Goal: Information Seeking & Learning: Understand process/instructions

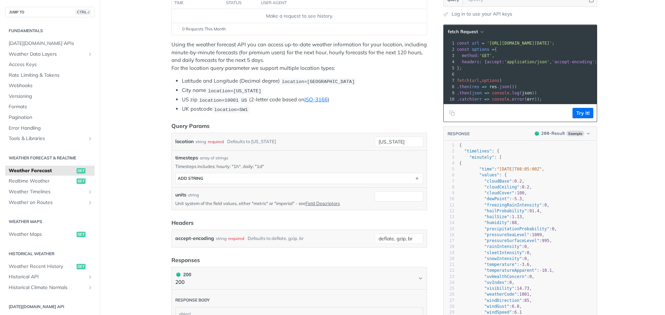
scroll to position [138, 0]
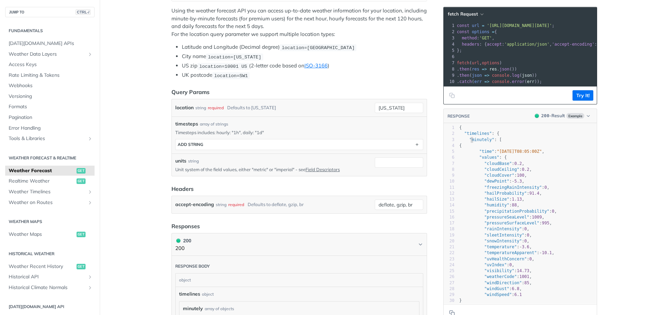
click at [469, 142] on span ""minutely"" at bounding box center [481, 139] width 25 height 5
click at [451, 143] on div "3" at bounding box center [448, 140] width 11 height 6
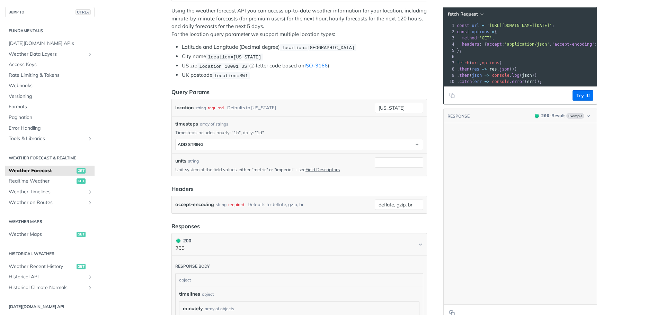
scroll to position [0, 0]
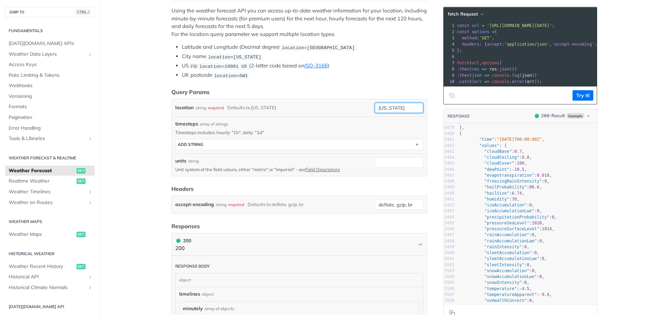
click at [391, 108] on input "new york" at bounding box center [399, 108] width 48 height 10
click at [405, 106] on input "new york" at bounding box center [399, 108] width 48 height 10
drag, startPoint x: 406, startPoint y: 105, endPoint x: 357, endPoint y: 108, distance: 48.9
click at [357, 108] on div "location string required Defaults to new york new york required type : string U…" at bounding box center [299, 108] width 248 height 10
type input "podgorica"
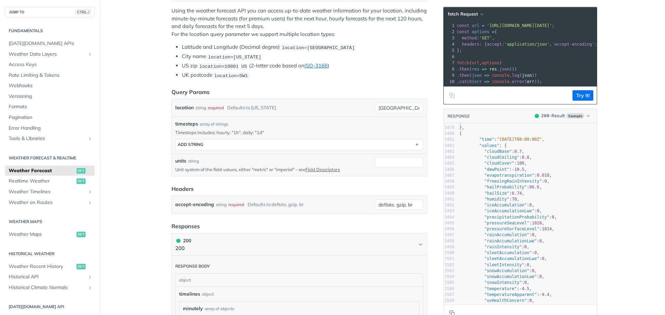
click at [352, 90] on header "Query Params" at bounding box center [298, 92] width 255 height 8
click at [219, 108] on div "required" at bounding box center [216, 108] width 16 height 10
click at [407, 109] on input "podgorica" at bounding box center [399, 108] width 48 height 10
click at [589, 99] on button "Try It!" at bounding box center [582, 95] width 21 height 10
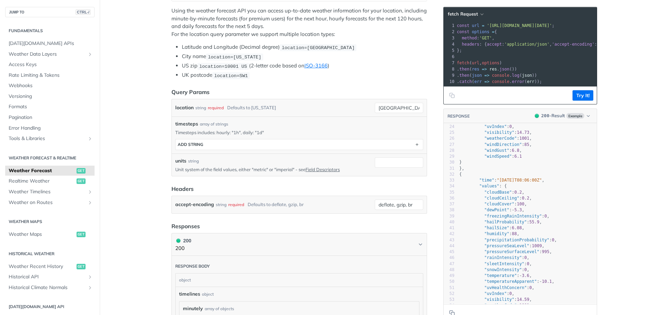
scroll to position [111, 0]
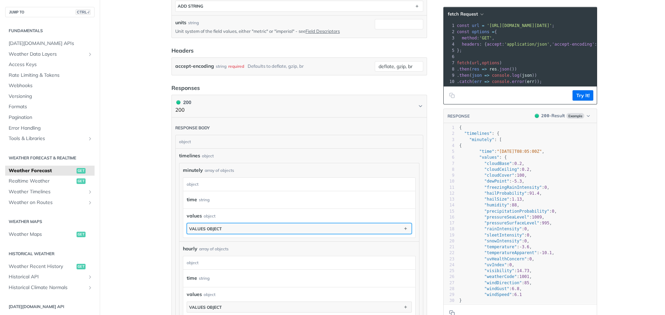
click at [240, 228] on button "values object" at bounding box center [299, 229] width 224 height 10
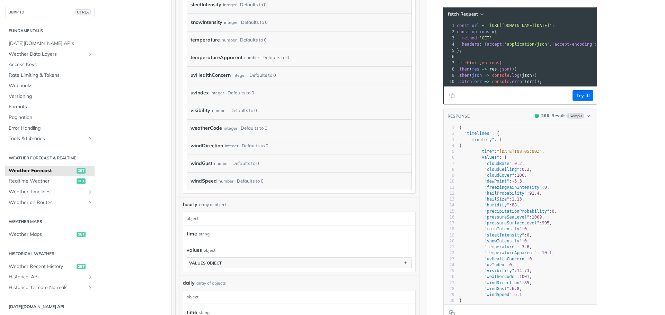
click at [226, 128] on div "integer" at bounding box center [230, 128] width 13 height 10
click at [193, 128] on label "weatherCode" at bounding box center [205, 128] width 31 height 10
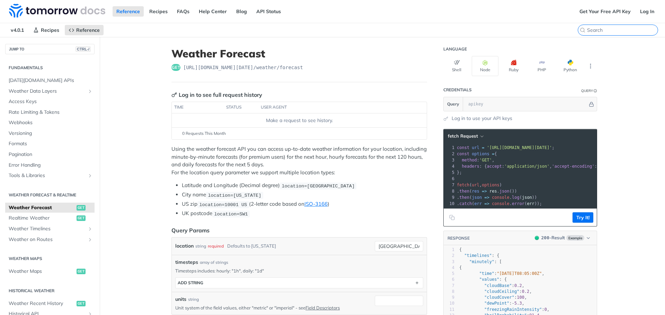
click at [610, 32] on input "search" at bounding box center [622, 30] width 71 height 6
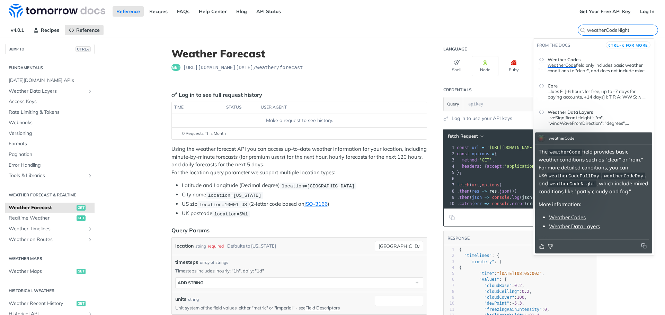
type input "weatherCodeNight"
click at [582, 247] on div at bounding box center [593, 246] width 110 height 7
click at [577, 227] on link "Weather Data Layers" at bounding box center [574, 226] width 51 height 7
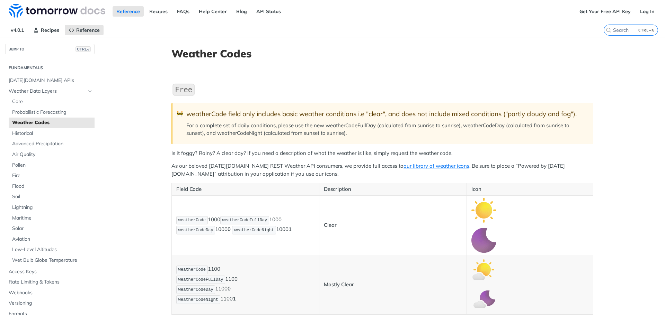
click at [487, 125] on p "For a complete set of daily conditions, please use the new weatherCodeFullDay (…" at bounding box center [386, 130] width 400 height 16
click at [232, 134] on p "For a complete set of daily conditions, please use the new weatherCodeFullDay (…" at bounding box center [386, 130] width 400 height 16
click at [258, 132] on p "For a complete set of daily conditions, please use the new weatherCodeFullDay (…" at bounding box center [386, 130] width 400 height 16
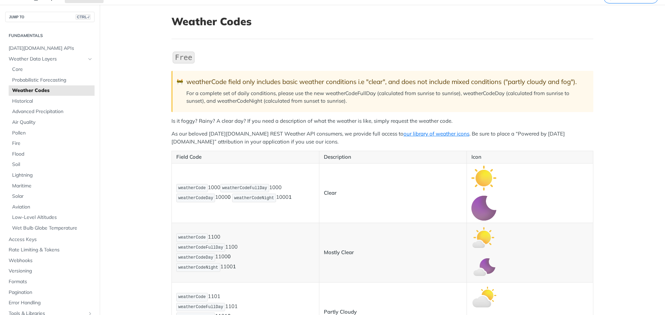
scroll to position [69, 0]
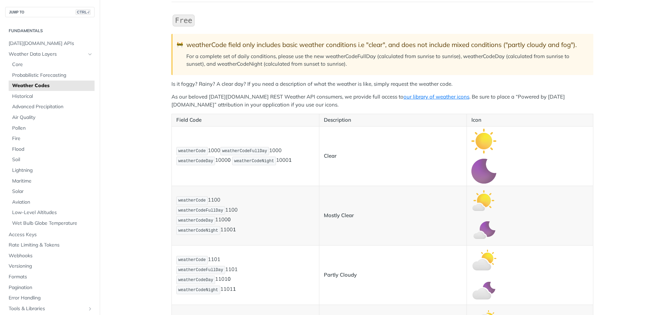
click at [246, 159] on span "weatherCodeNight" at bounding box center [254, 161] width 40 height 5
click at [294, 124] on p "Field Code" at bounding box center [245, 120] width 138 height 8
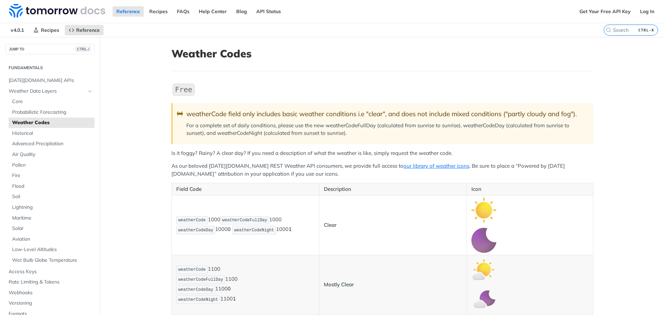
click at [331, 126] on p "For a complete set of daily conditions, please use the new weatherCodeFullDay (…" at bounding box center [386, 130] width 400 height 16
click at [258, 152] on p "Is it foggy? Rainy? A clear day? If you need a description of what the weather …" at bounding box center [382, 154] width 422 height 8
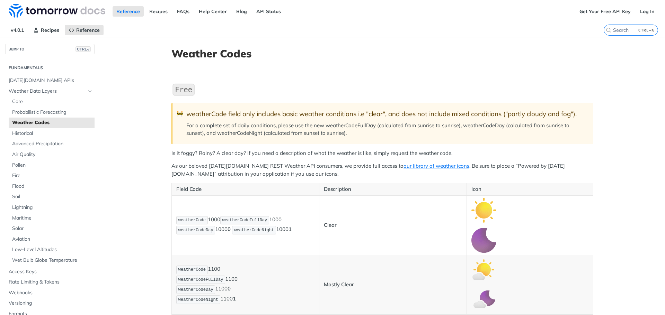
click at [281, 150] on p "Is it foggy? Rainy? A clear day? If you need a description of what the weather …" at bounding box center [382, 154] width 422 height 8
click at [309, 142] on blockquote "🚧 weatherCode field only includes basic weather conditions i.e "clear", and doe…" at bounding box center [382, 123] width 422 height 41
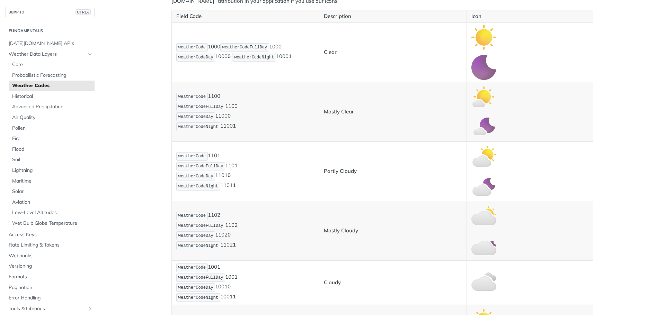
scroll to position [104, 0]
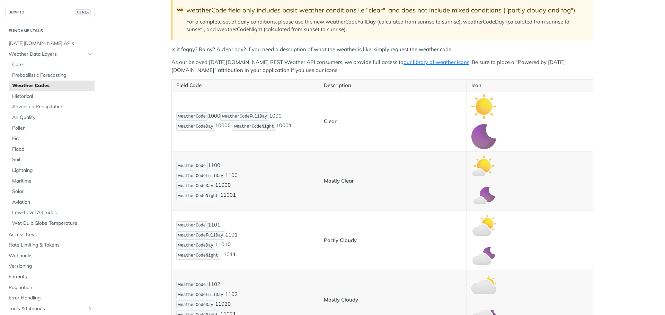
click at [253, 128] on span "weatherCodeNight" at bounding box center [254, 126] width 40 height 5
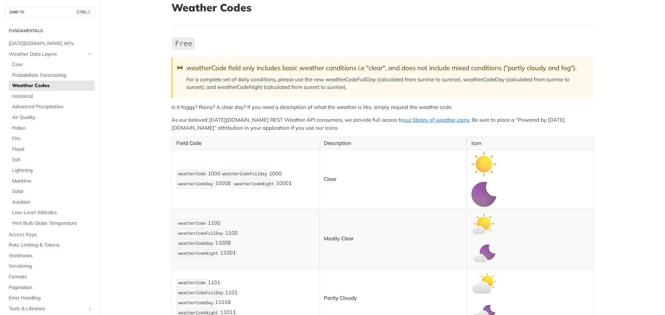
scroll to position [35, 0]
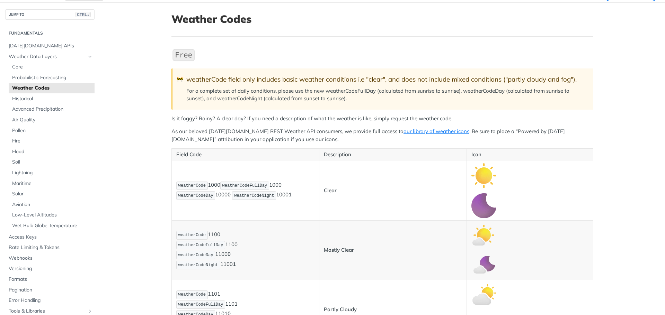
click at [186, 56] on img "Expand image" at bounding box center [183, 55] width 24 height 15
click at [253, 81] on div "weatherCode field only includes basic weather conditions i.e "clear", and does …" at bounding box center [386, 79] width 400 height 8
click at [270, 79] on div "weatherCode field only includes basic weather conditions i.e "clear", and does …" at bounding box center [386, 79] width 400 height 8
click at [348, 85] on blockquote "🚧 weatherCode field only includes basic weather conditions i.e "clear", and doe…" at bounding box center [382, 89] width 422 height 41
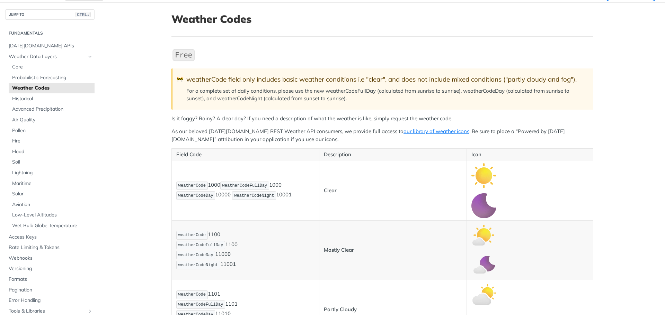
click at [233, 99] on p "For a complete set of daily conditions, please use the new weatherCodeFullDay (…" at bounding box center [386, 95] width 400 height 16
click at [47, 66] on span "Core" at bounding box center [52, 67] width 81 height 7
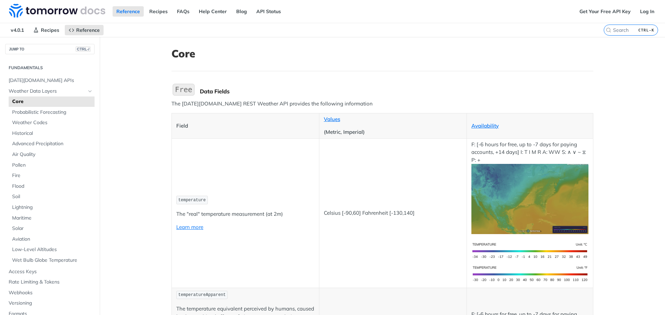
click at [251, 150] on td "temperature The "real" temperature measurement (at 2m) Learn more" at bounding box center [245, 213] width 147 height 150
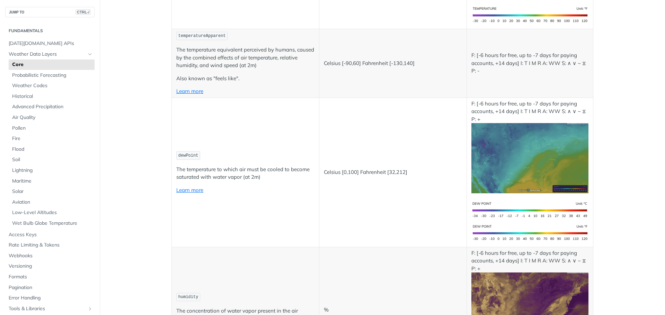
scroll to position [124, 0]
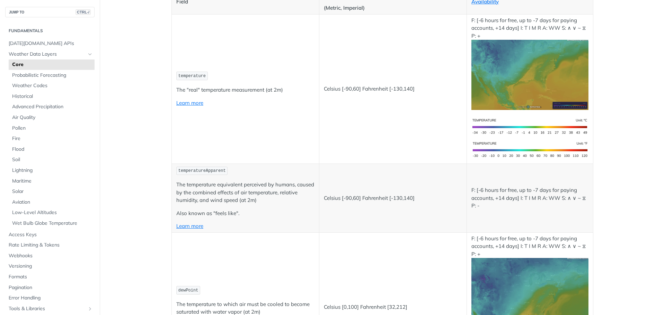
drag, startPoint x: 659, startPoint y: 26, endPoint x: 663, endPoint y: 10, distance: 16.5
click at [663, 10] on div "Jump to Content Reference Recipes FAQs Help Center Blog API Status Recipes Refe…" at bounding box center [332, 157] width 665 height 315
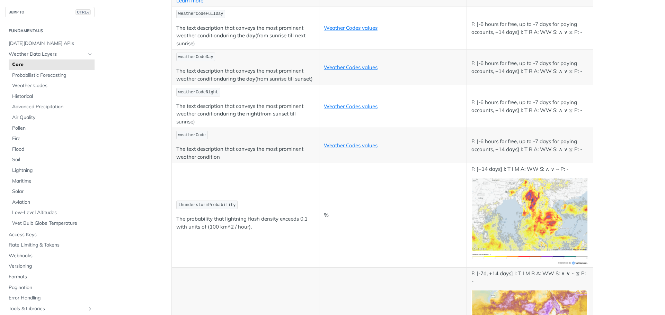
scroll to position [3343, 0]
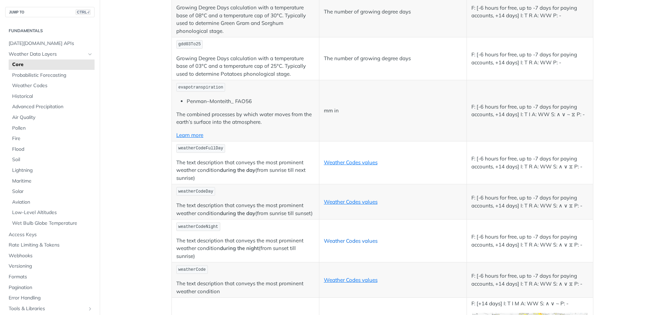
click at [344, 243] on link "Weather Codes values" at bounding box center [351, 241] width 54 height 7
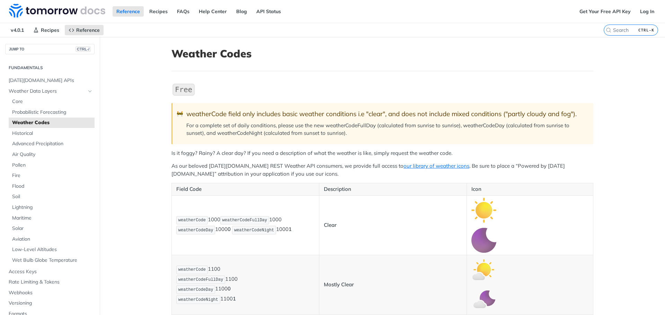
drag, startPoint x: 233, startPoint y: 153, endPoint x: 247, endPoint y: 148, distance: 14.8
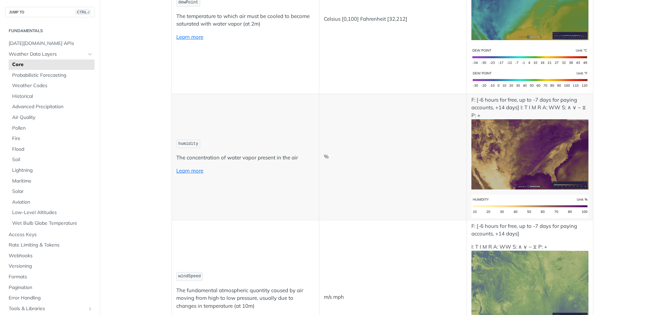
scroll to position [415, 0]
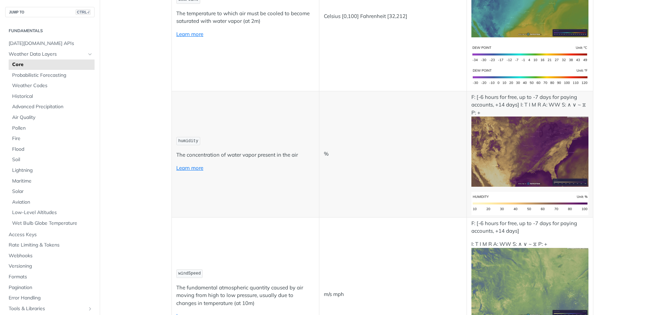
drag, startPoint x: 606, startPoint y: 76, endPoint x: 636, endPoint y: 60, distance: 33.6
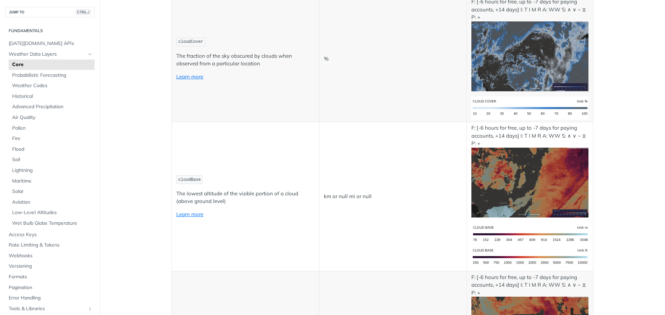
scroll to position [2696, 0]
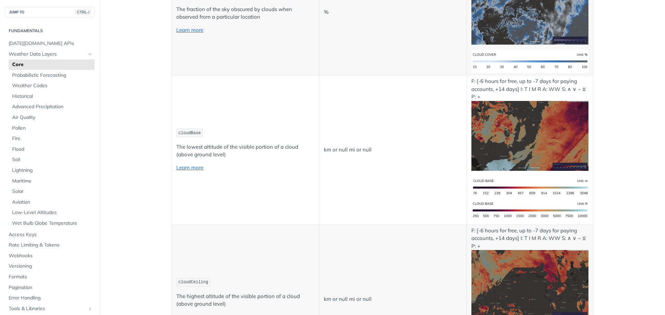
click at [380, 157] on td "km or null mi or null" at bounding box center [392, 150] width 147 height 150
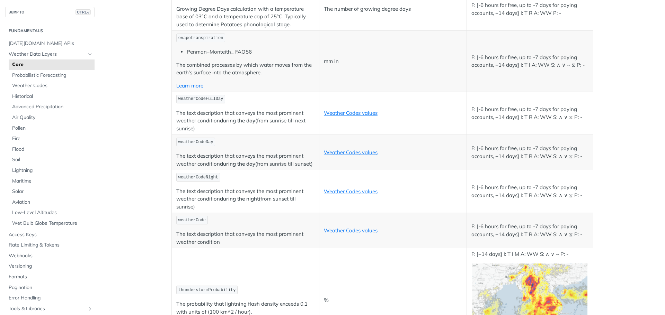
scroll to position [3404, 0]
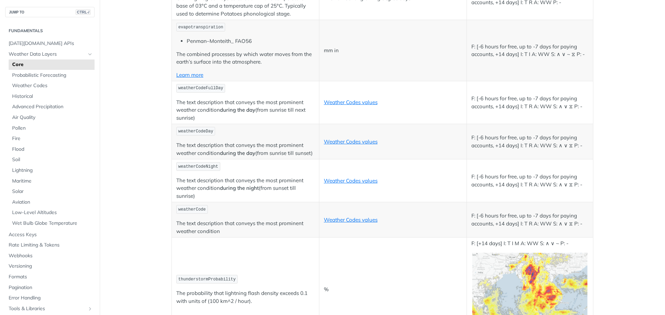
click at [442, 186] on td "Weather Codes values" at bounding box center [392, 181] width 147 height 43
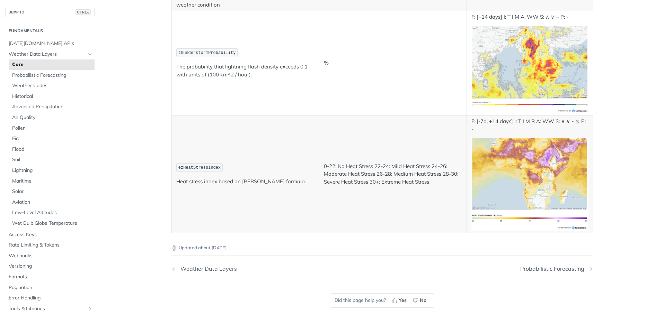
scroll to position [3646, 0]
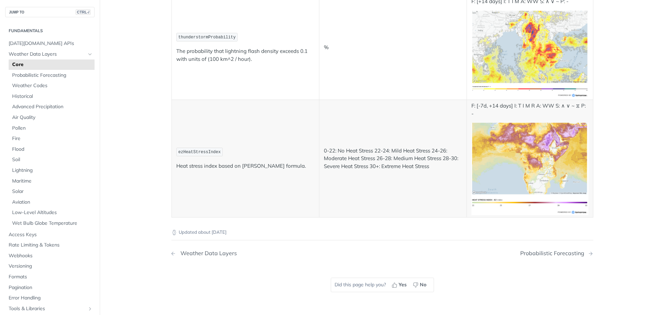
click at [215, 250] on div "Weather Data Layers" at bounding box center [207, 253] width 60 height 7
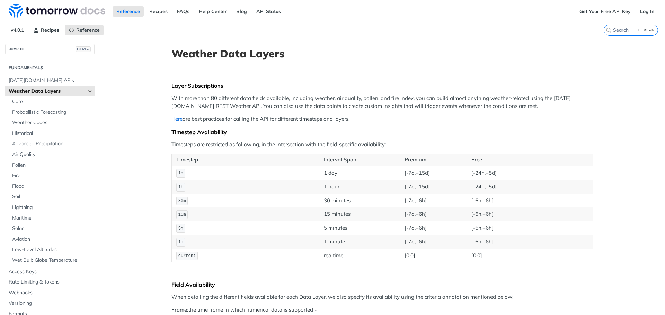
click at [173, 120] on link "Here" at bounding box center [176, 119] width 11 height 7
click at [202, 85] on div "Layer Subscriptions" at bounding box center [382, 85] width 422 height 7
click at [254, 53] on h1 "Weather Data Layers" at bounding box center [382, 53] width 422 height 12
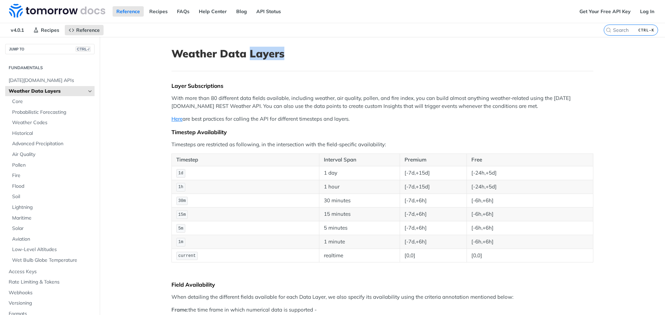
click at [254, 53] on h1 "Weather Data Layers" at bounding box center [382, 53] width 422 height 12
click at [217, 58] on h1 "Weather Data Layers" at bounding box center [382, 53] width 422 height 12
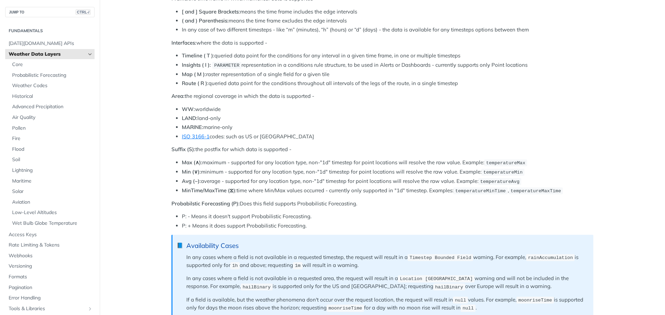
scroll to position [35, 0]
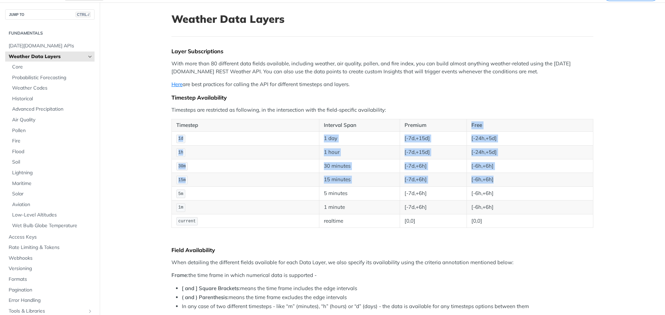
drag, startPoint x: 467, startPoint y: 127, endPoint x: 512, endPoint y: 174, distance: 65.1
click at [512, 173] on table "Timestep Interval Span Premium Free 1d 1 day [-7d,+15d] [-24h,+5d] 1h 1 hour [-…" at bounding box center [382, 173] width 422 height 109
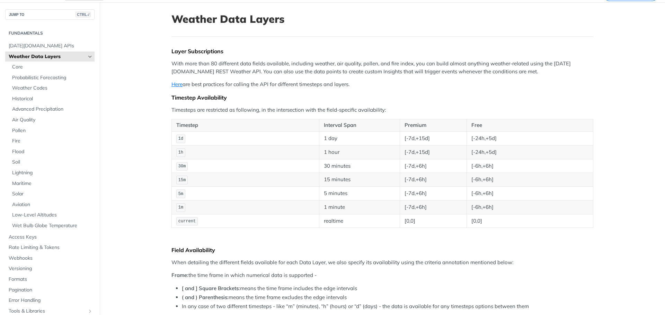
click at [517, 188] on td "[-6h,+6h]" at bounding box center [529, 194] width 126 height 14
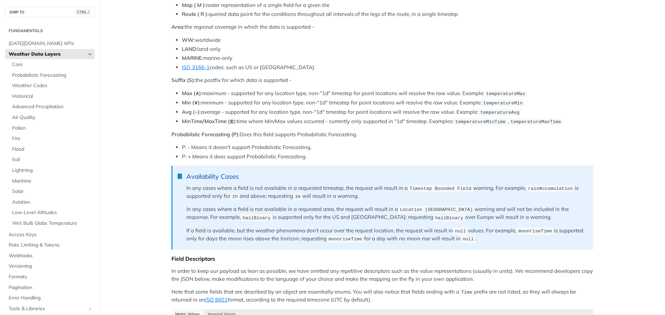
click at [346, 153] on li "P: + Means it does support Probabilistic Forecasting." at bounding box center [387, 157] width 411 height 8
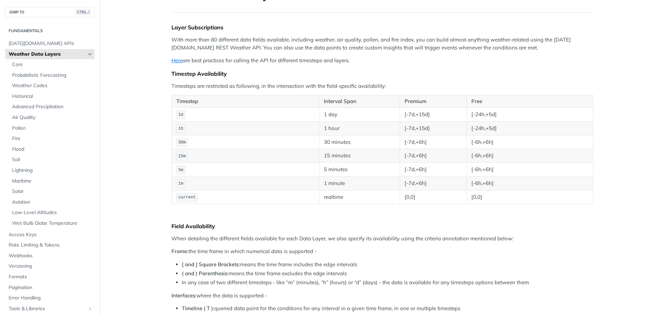
scroll to position [0, 0]
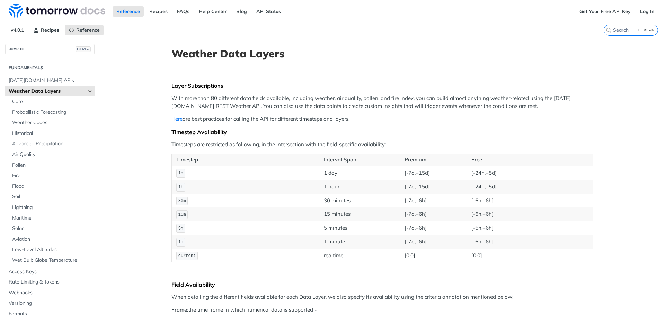
click at [210, 118] on p "Here are best practices for calling the API for different timesteps and layers." at bounding box center [382, 119] width 422 height 8
click at [237, 122] on p "Here are best practices for calling the API for different timesteps and layers." at bounding box center [382, 119] width 422 height 8
click at [267, 119] on p "Here are best practices for calling the API for different timesteps and layers." at bounding box center [382, 119] width 422 height 8
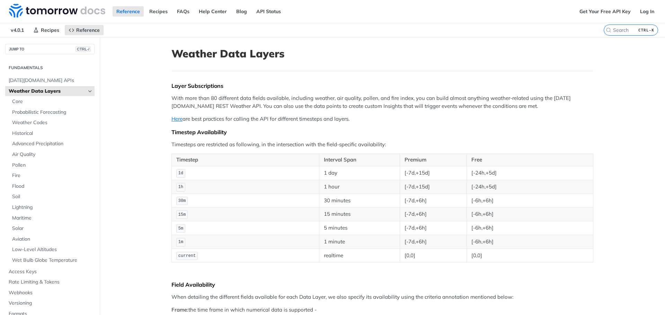
drag, startPoint x: 277, startPoint y: 118, endPoint x: 360, endPoint y: 117, distance: 83.1
click at [360, 117] on p "Here are best practices for calling the API for different timesteps and layers." at bounding box center [382, 119] width 422 height 8
click at [179, 120] on link "Here" at bounding box center [176, 119] width 11 height 7
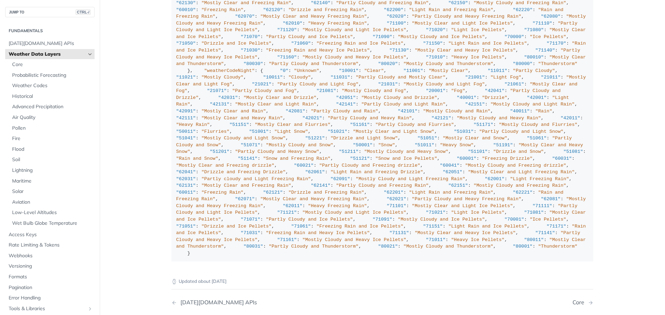
scroll to position [825, 0]
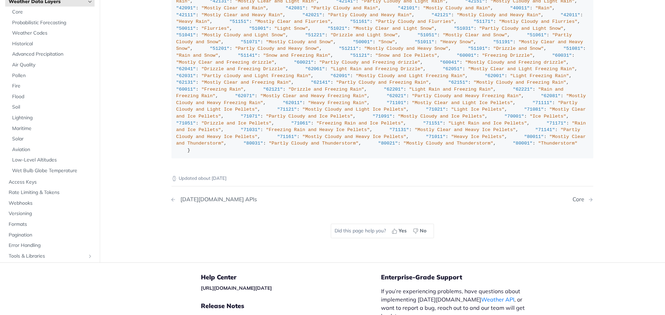
click at [195, 196] on div "[DATE][DOMAIN_NAME] APIs" at bounding box center [217, 199] width 80 height 7
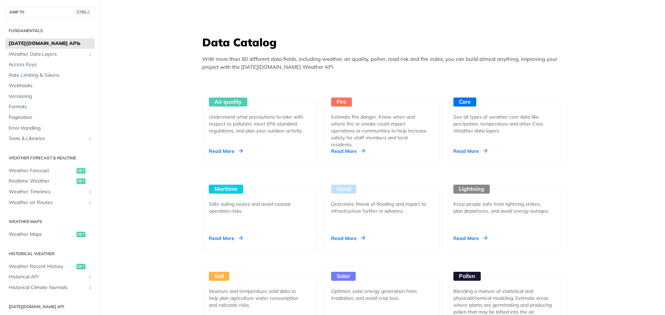
scroll to position [658, 0]
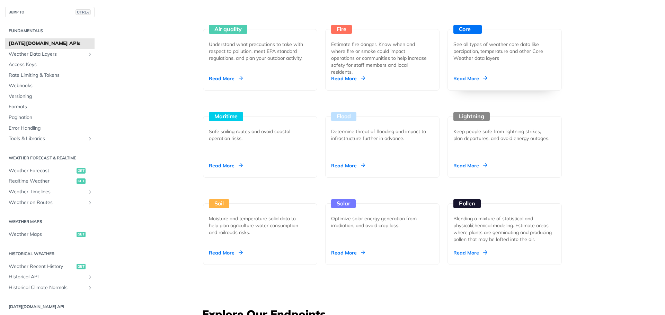
click at [473, 73] on div "Core See all types of weather core data like percipation, temperature and other…" at bounding box center [504, 60] width 114 height 62
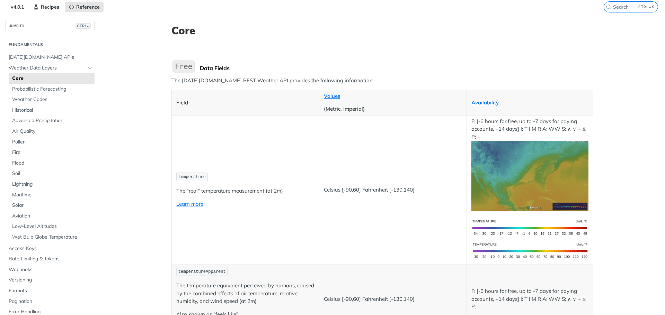
scroll to position [35, 0]
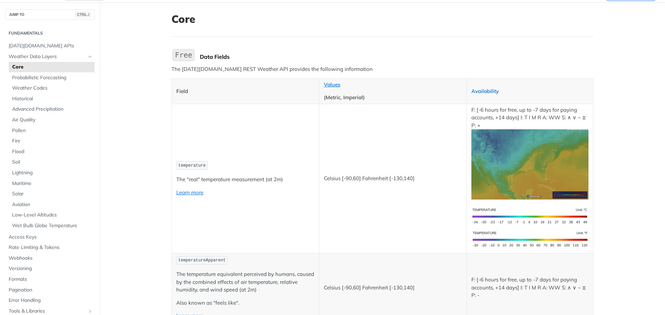
click at [482, 88] on link "Availability" at bounding box center [484, 91] width 27 height 7
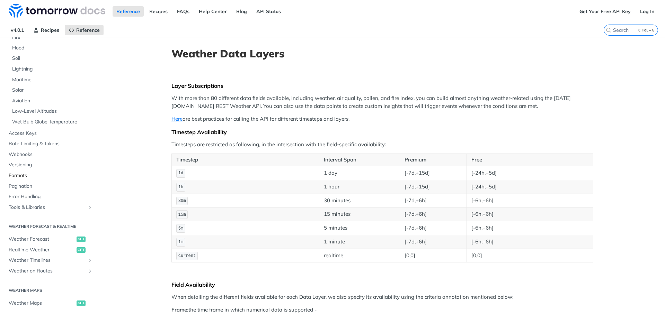
scroll to position [173, 0]
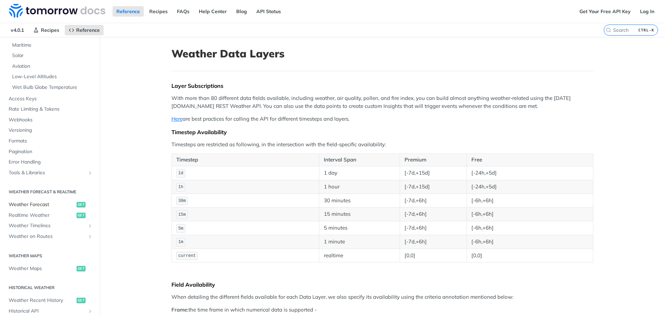
click at [41, 203] on span "Weather Forecast" at bounding box center [42, 204] width 66 height 7
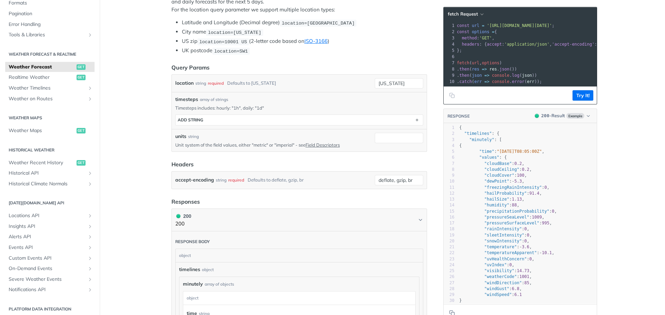
scroll to position [173, 0]
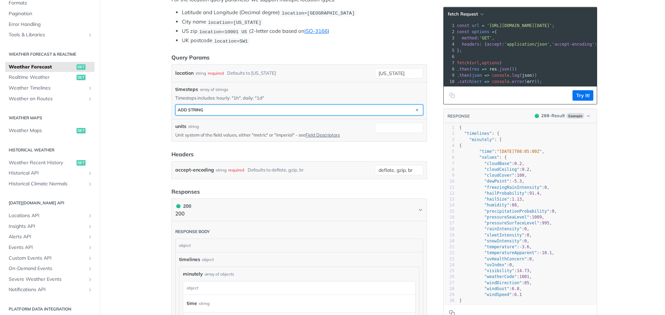
click at [232, 110] on button "ADD string" at bounding box center [298, 110] width 247 height 10
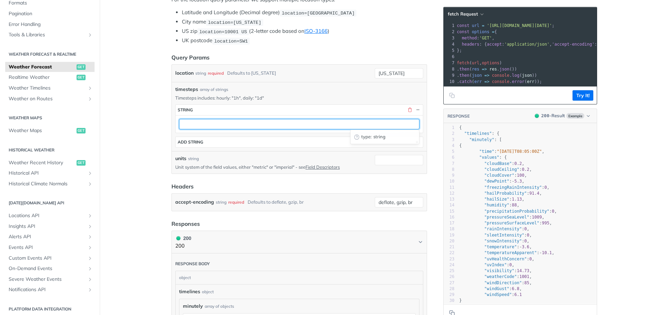
click at [238, 123] on input "text" at bounding box center [299, 124] width 240 height 10
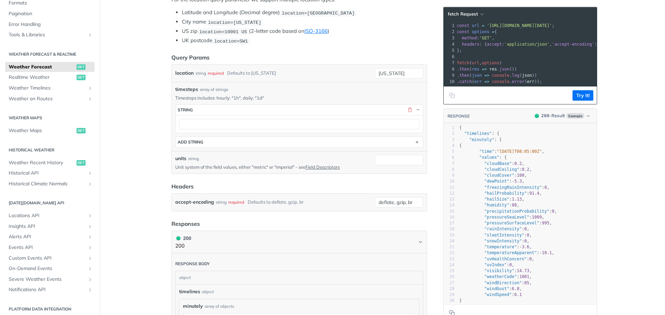
click at [140, 115] on main "JUMP TO CTRL-/ Fundamentals [DATE][DOMAIN_NAME] APIs Weather Data Layers Core P…" at bounding box center [332, 308] width 665 height 889
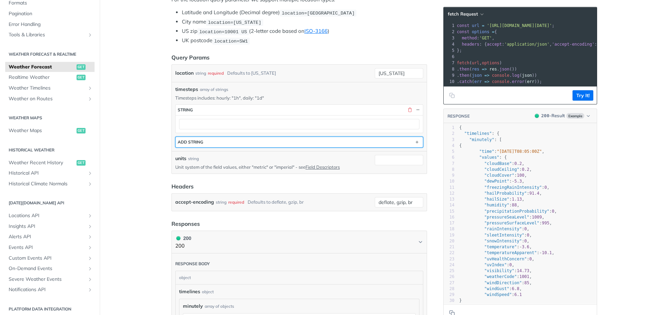
click at [217, 143] on button "ADD string" at bounding box center [298, 142] width 247 height 10
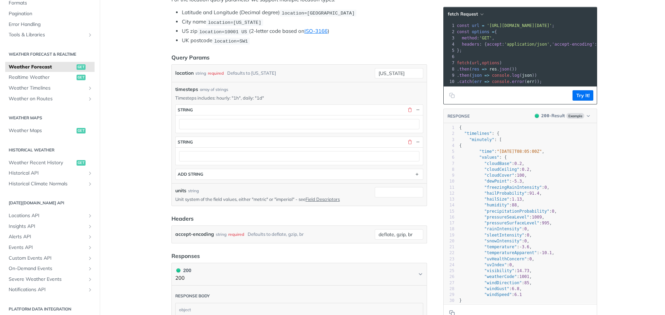
click at [211, 88] on div "array of strings" at bounding box center [214, 90] width 28 height 6
drag, startPoint x: 217, startPoint y: 99, endPoint x: 270, endPoint y: 97, distance: 53.0
click at [270, 97] on p "Timesteps includes: hourly: "1h", daily: "1d"" at bounding box center [299, 98] width 248 height 6
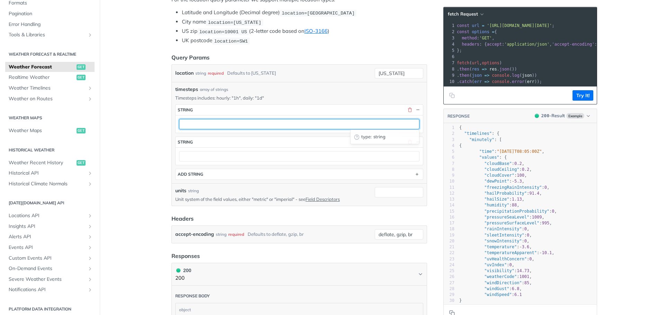
click at [224, 125] on input "text" at bounding box center [299, 124] width 240 height 10
type input "1h"
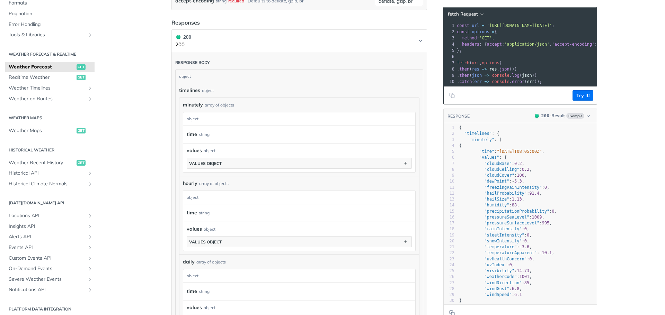
scroll to position [415, 0]
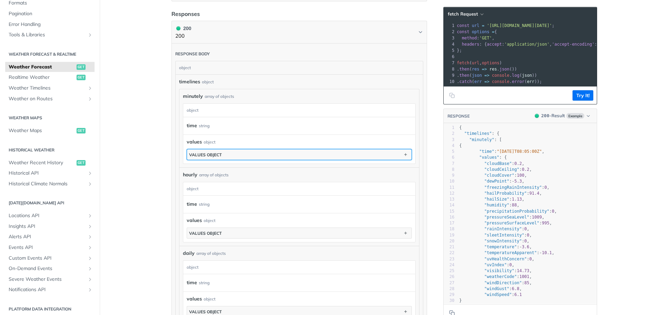
click at [235, 153] on button "values object" at bounding box center [299, 155] width 224 height 10
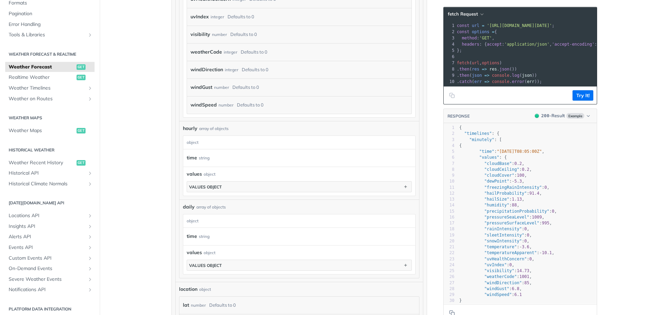
scroll to position [865, 0]
click at [62, 88] on span "Weather Timelines" at bounding box center [47, 88] width 77 height 7
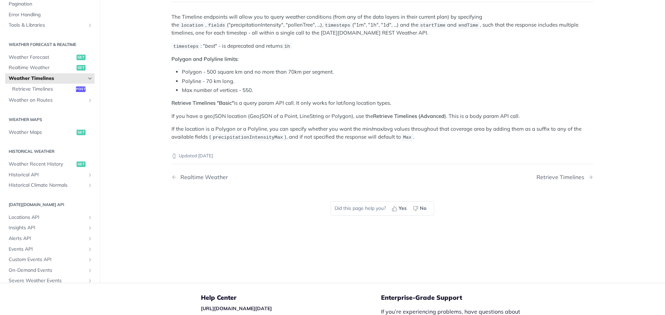
scroll to position [69, 0]
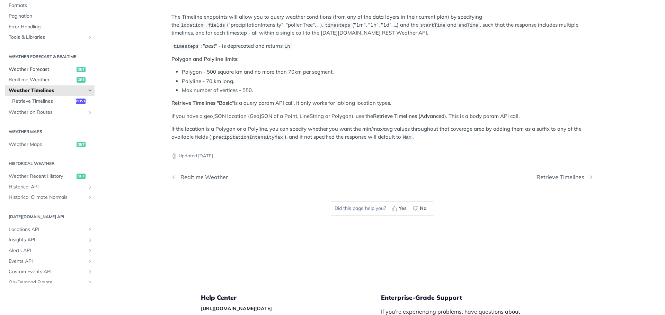
click at [45, 70] on span "Weather Forecast" at bounding box center [42, 69] width 66 height 7
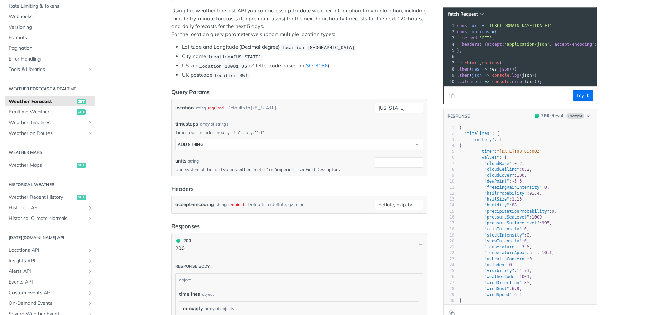
scroll to position [208, 0]
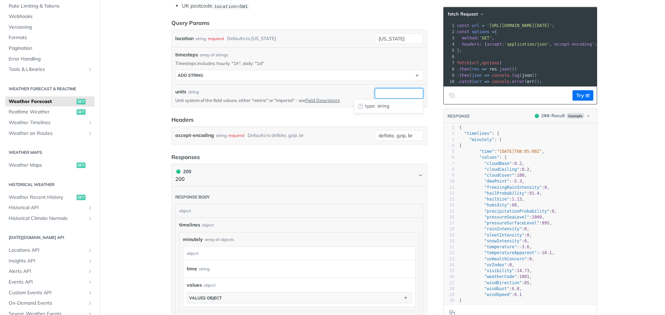
click at [399, 93] on input "units" at bounding box center [399, 93] width 48 height 10
click at [306, 116] on header "Headers" at bounding box center [298, 120] width 255 height 8
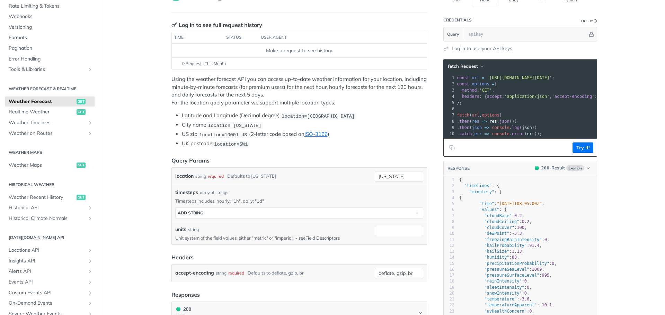
scroll to position [69, 0]
drag, startPoint x: 246, startPoint y: 94, endPoint x: 273, endPoint y: 92, distance: 27.4
click at [273, 92] on p "Using the weather forecast API you can access up-to-date weather information fo…" at bounding box center [298, 91] width 255 height 31
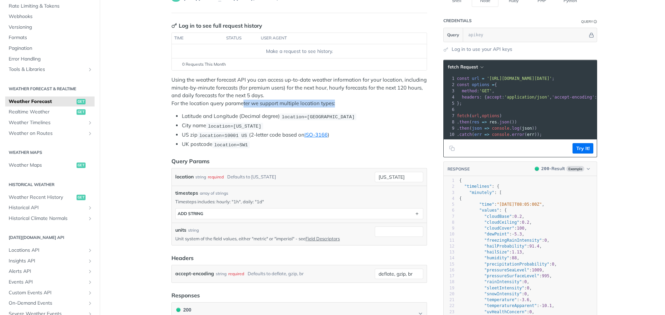
drag, startPoint x: 241, startPoint y: 104, endPoint x: 341, endPoint y: 102, distance: 99.7
click at [341, 102] on p "Using the weather forecast API you can access up-to-date weather information fo…" at bounding box center [298, 91] width 255 height 31
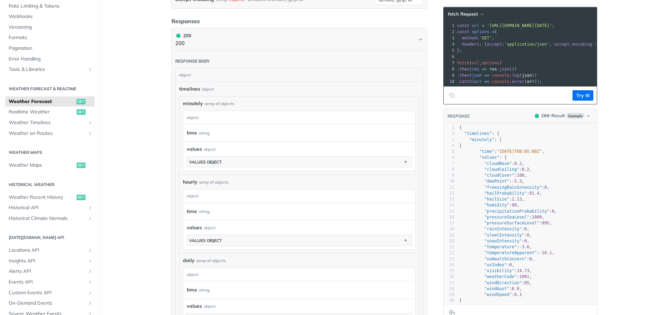
scroll to position [346, 0]
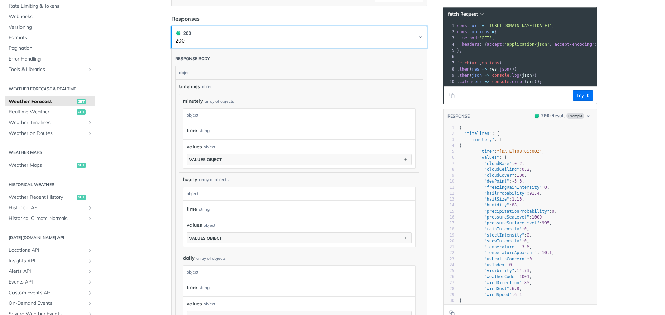
click at [256, 31] on button "200 200" at bounding box center [299, 37] width 248 height 16
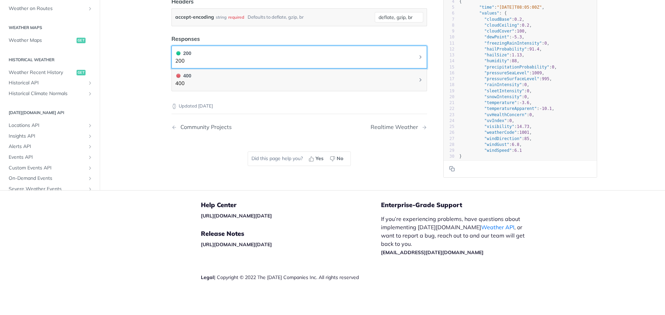
scroll to position [325, 0]
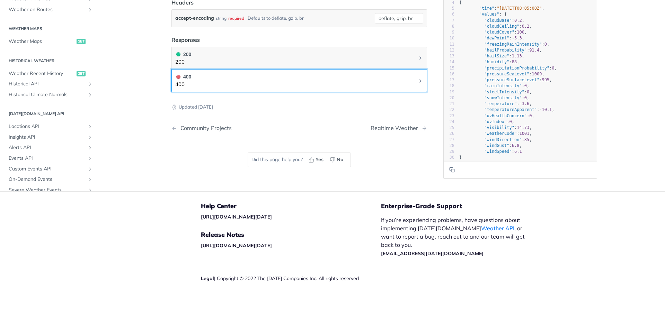
click at [276, 80] on button "400 400" at bounding box center [299, 81] width 248 height 16
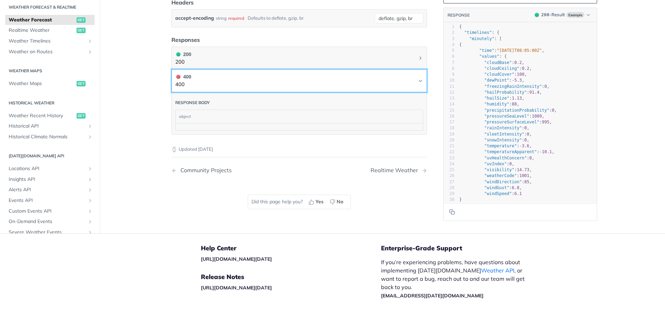
click at [276, 80] on button "400 400" at bounding box center [299, 81] width 248 height 16
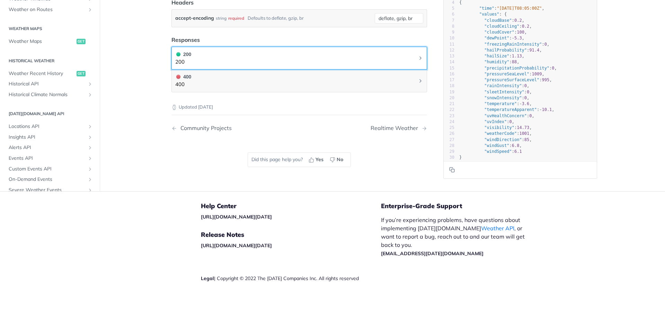
click at [280, 62] on button "200 200" at bounding box center [299, 59] width 248 height 16
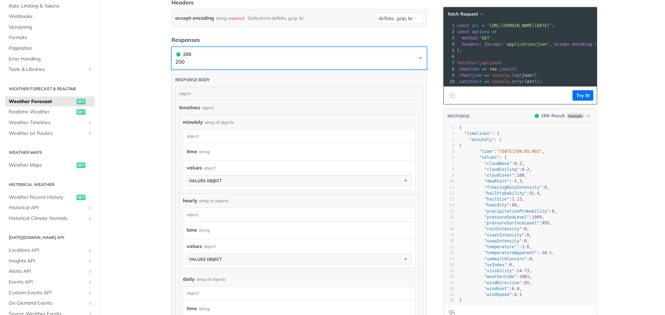
click at [280, 62] on button "200 200" at bounding box center [299, 59] width 248 height 16
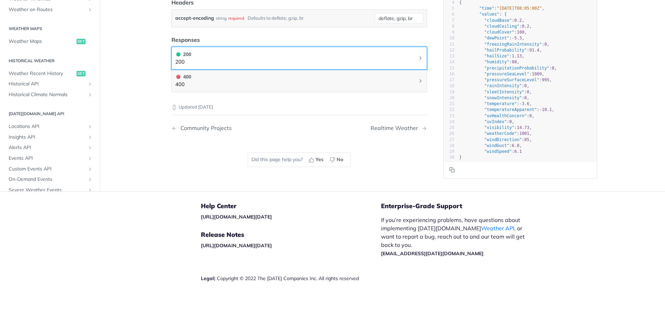
click at [280, 62] on button "200 200" at bounding box center [299, 59] width 248 height 16
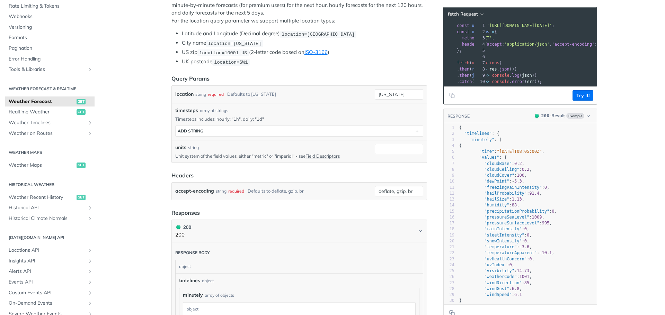
scroll to position [0, 42]
